Goal: Information Seeking & Learning: Learn about a topic

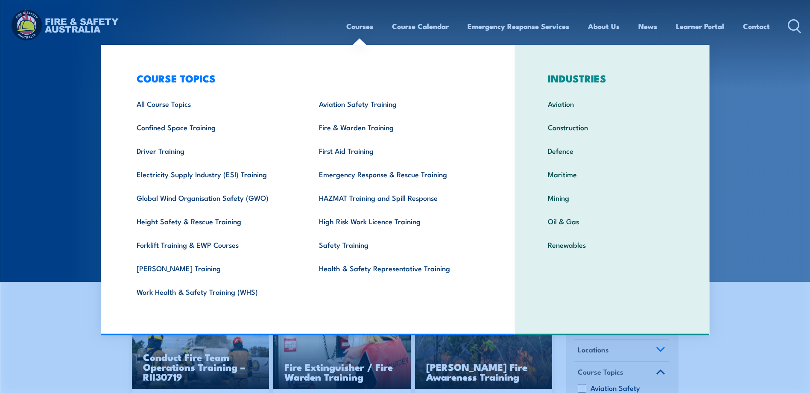
click at [356, 154] on link "First Aid Training" at bounding box center [397, 150] width 182 height 23
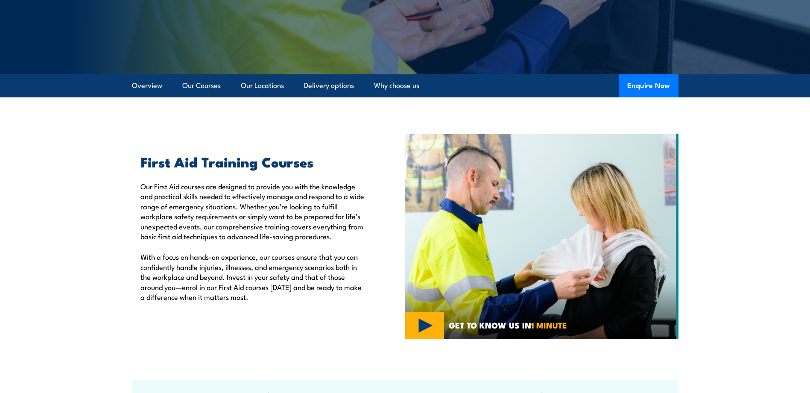
scroll to position [171, 0]
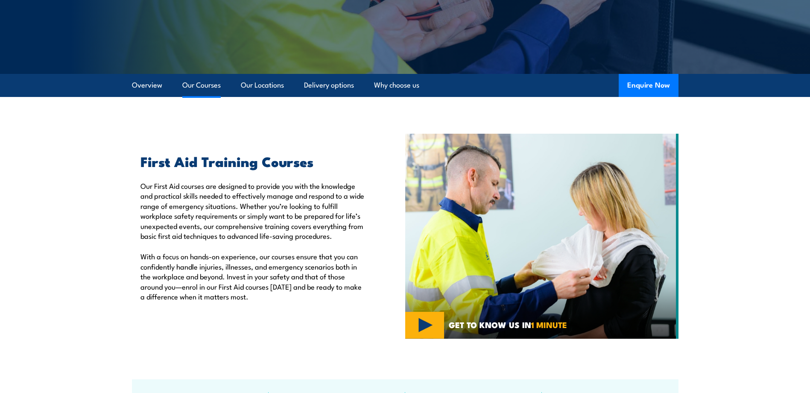
click at [199, 82] on link "Our Courses" at bounding box center [201, 85] width 38 height 23
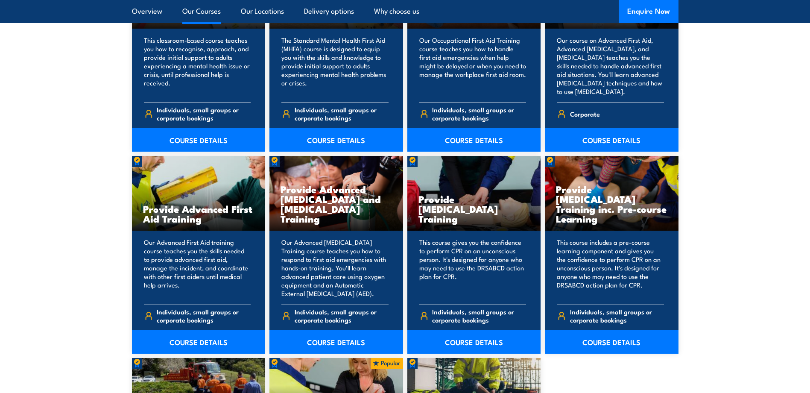
scroll to position [975, 0]
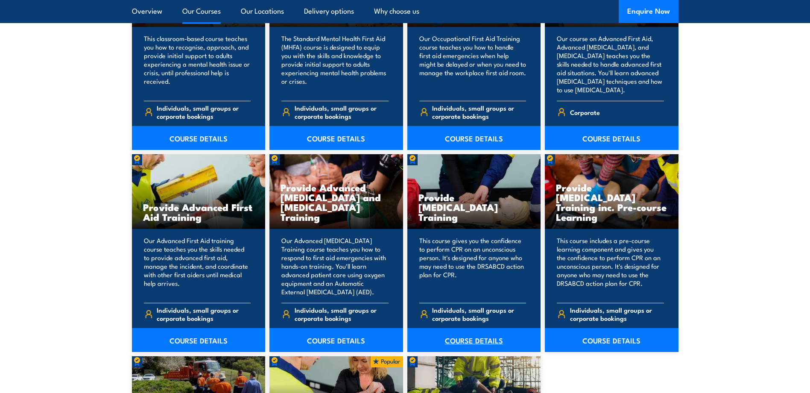
click at [452, 338] on link "COURSE DETAILS" at bounding box center [474, 340] width 134 height 24
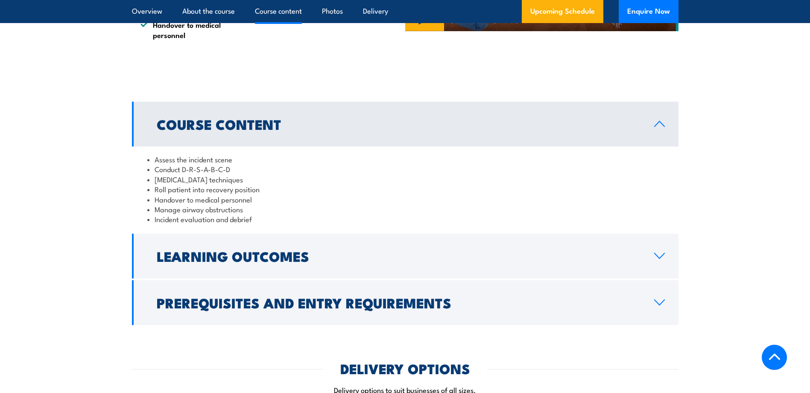
scroll to position [939, 0]
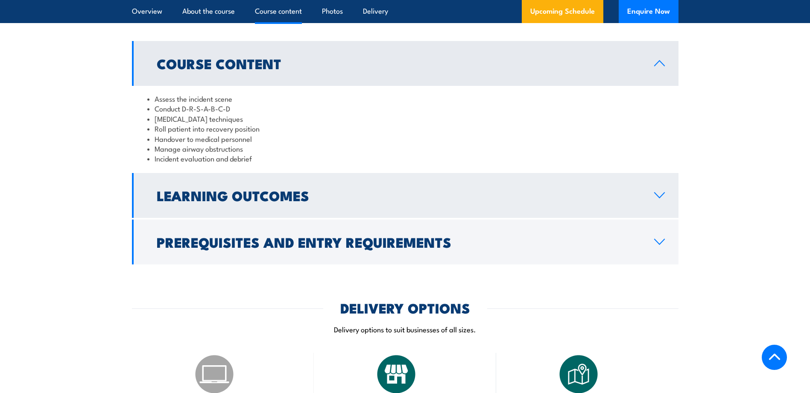
click at [194, 201] on h2 "Learning Outcomes" at bounding box center [399, 195] width 484 height 12
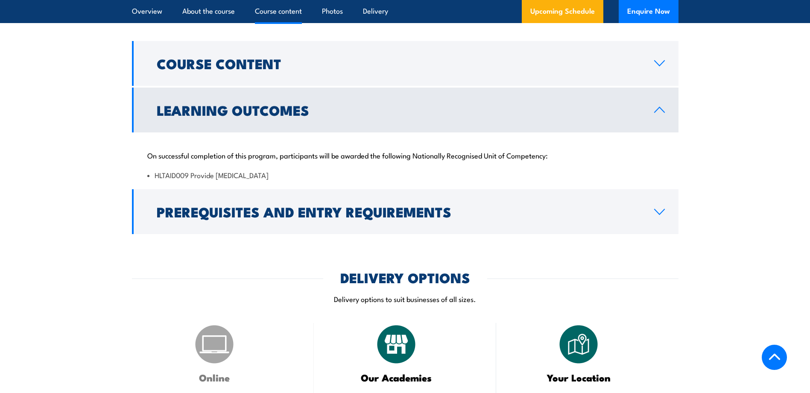
click at [206, 116] on h2 "Learning Outcomes" at bounding box center [399, 110] width 484 height 12
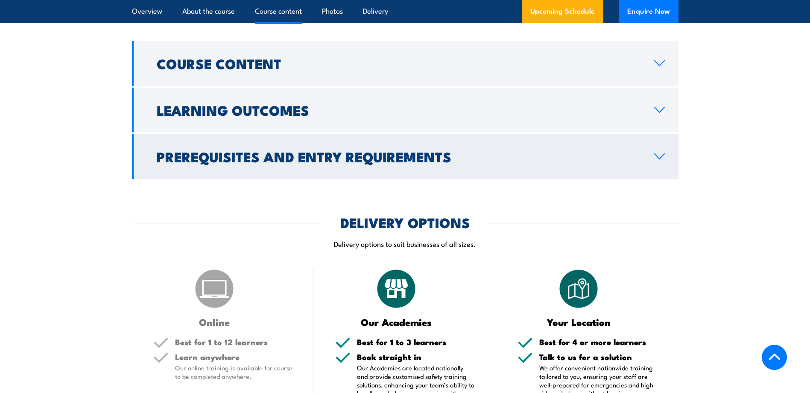
click at [212, 162] on h2 "Prerequisites and Entry Requirements" at bounding box center [399, 156] width 484 height 12
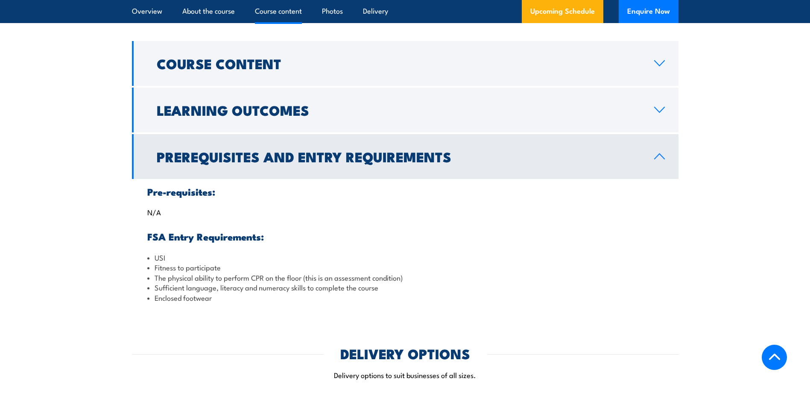
click at [212, 162] on h2 "Prerequisites and Entry Requirements" at bounding box center [399, 156] width 484 height 12
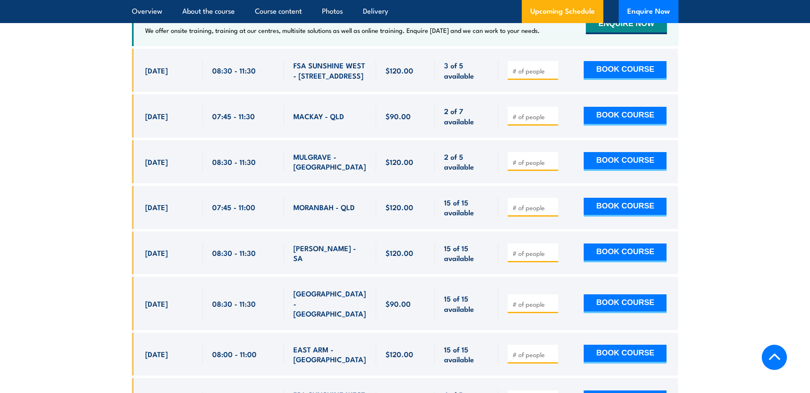
scroll to position [1280, 0]
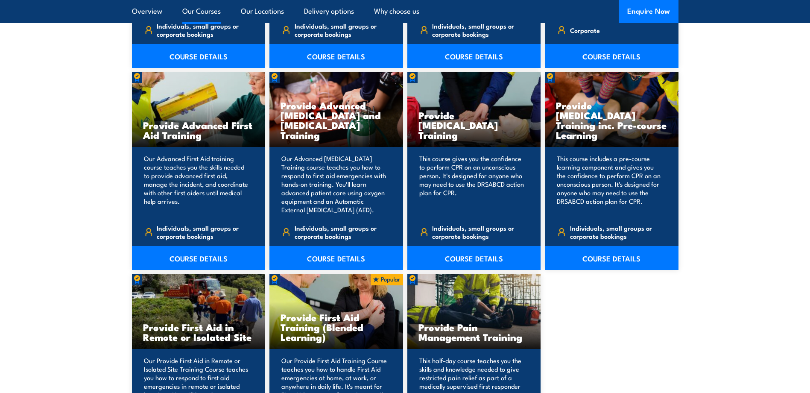
scroll to position [1189, 0]
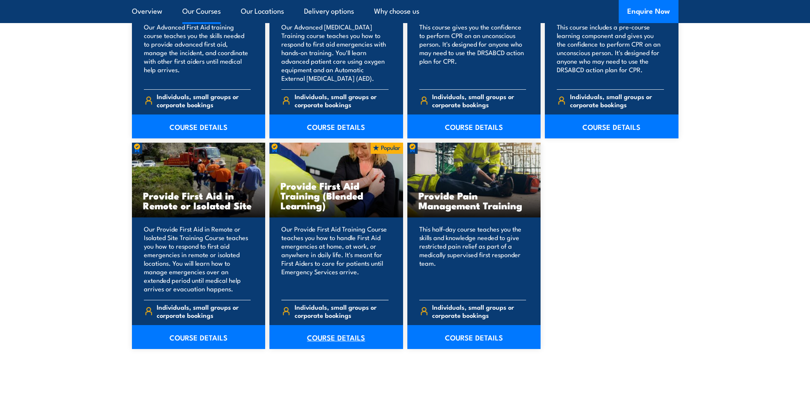
click at [315, 338] on link "COURSE DETAILS" at bounding box center [336, 337] width 134 height 24
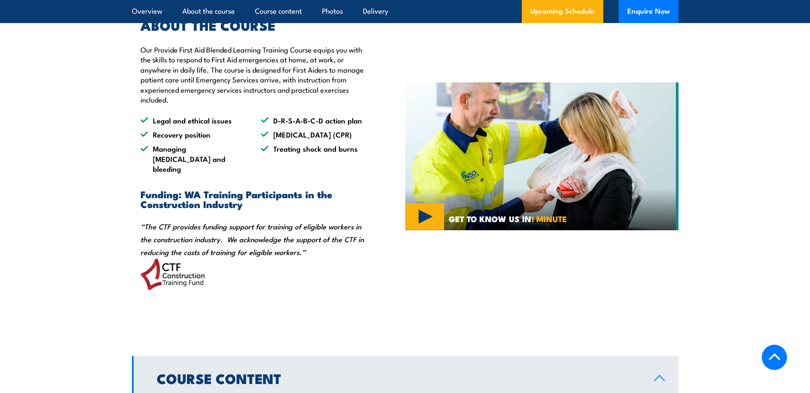
scroll to position [512, 0]
